Goal: Information Seeking & Learning: Find specific fact

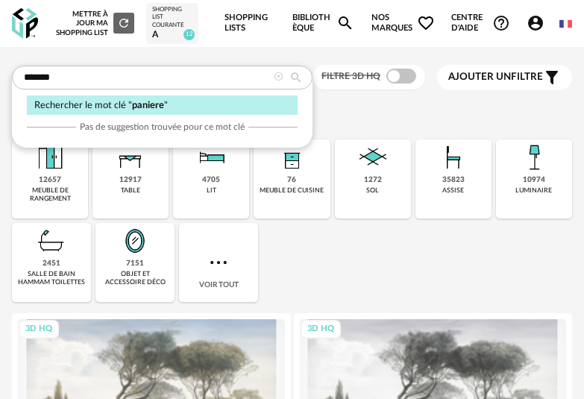
type input "*******"
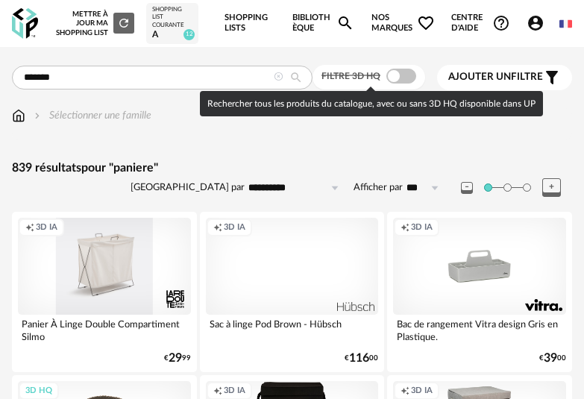
click at [406, 78] on span at bounding box center [402, 76] width 30 height 15
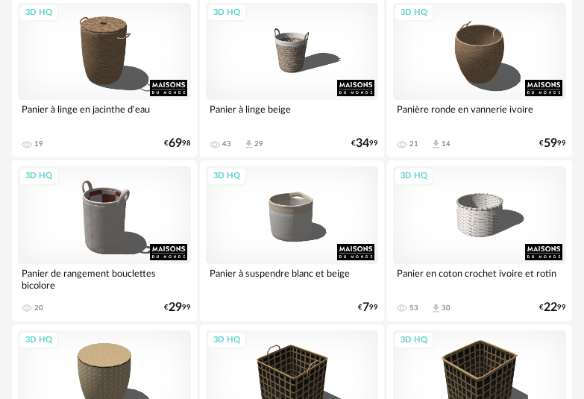
scroll to position [52, 0]
